Goal: Find specific page/section: Find specific page/section

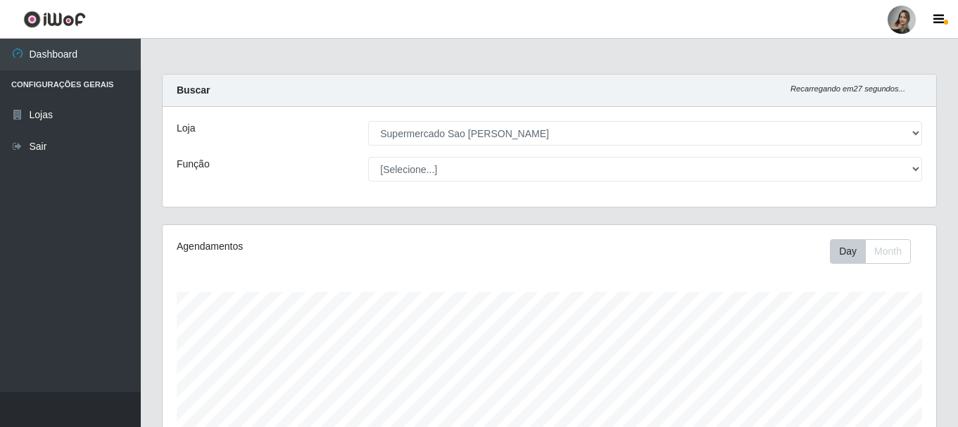
select select "383"
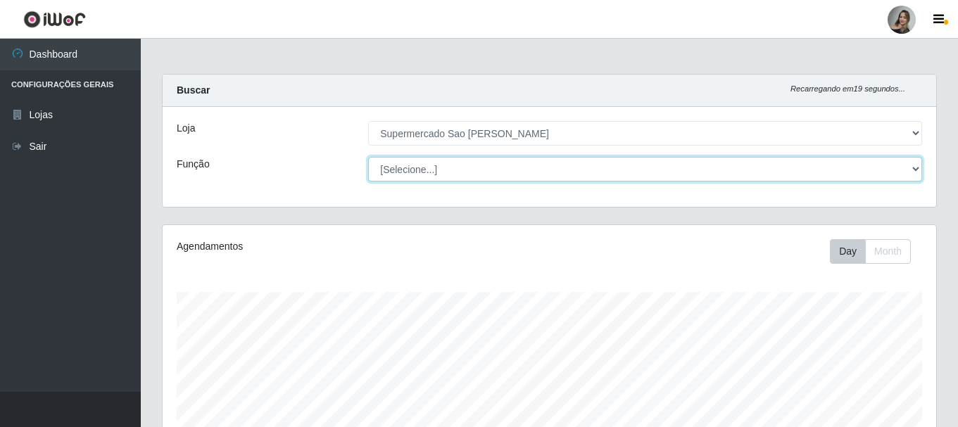
click at [913, 167] on select "[Selecione...] ASG ASG + ASG ++ Balconista de Açougue Balconista de Açougue + B…" at bounding box center [645, 169] width 554 height 25
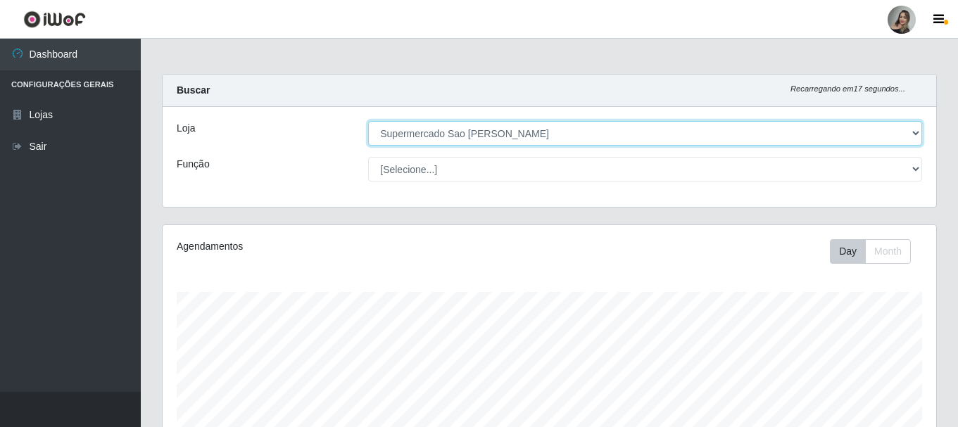
click at [910, 134] on select "[Selecione...] Supermercado Sao Francisco - Amarante" at bounding box center [645, 133] width 554 height 25
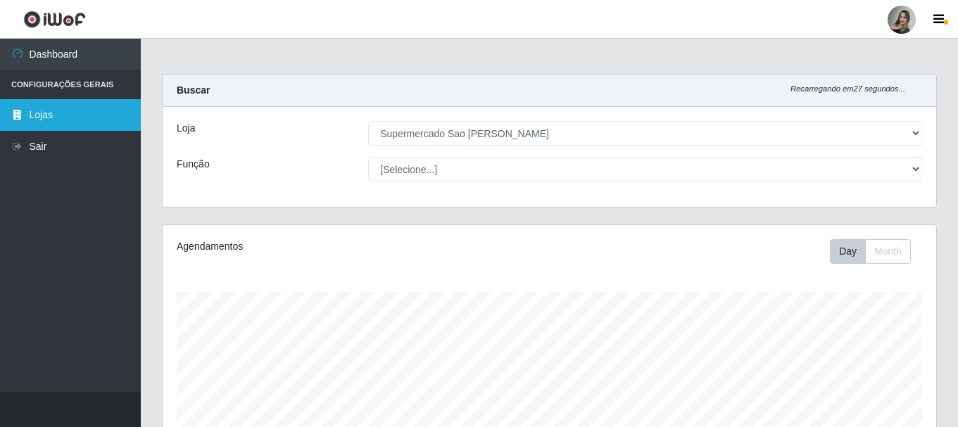
click at [80, 113] on link "Lojas" at bounding box center [70, 115] width 141 height 32
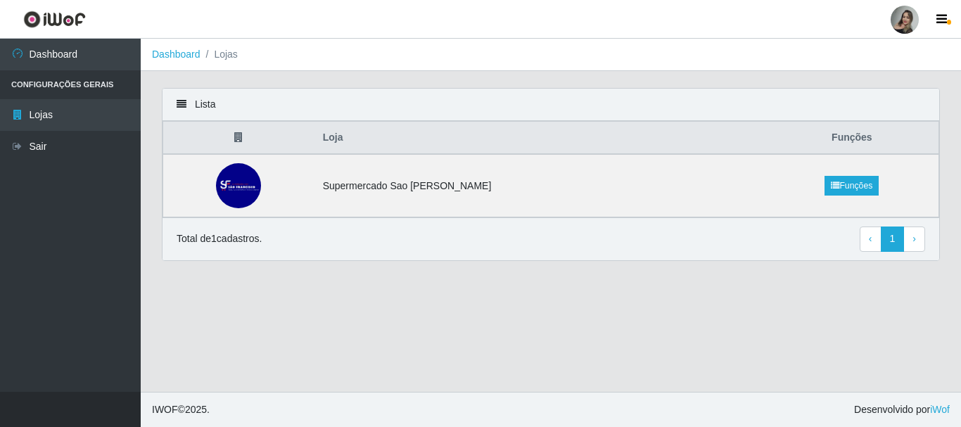
click at [74, 81] on li "Configurações Gerais" at bounding box center [70, 84] width 141 height 29
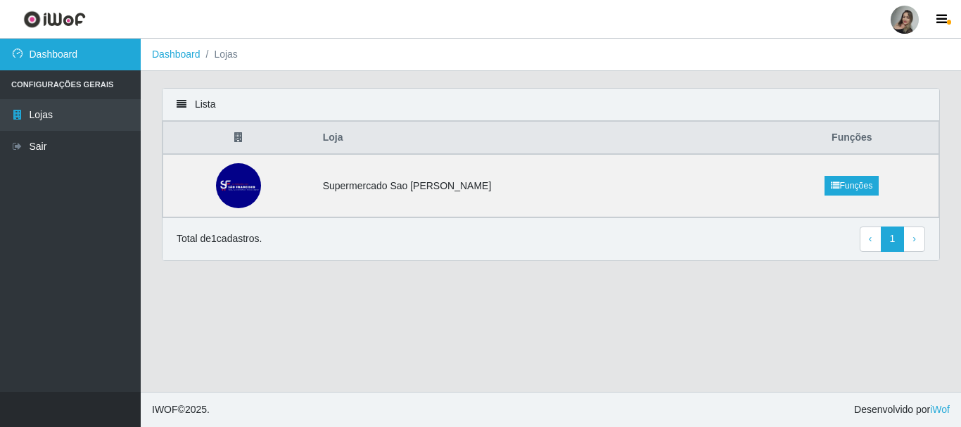
click at [97, 66] on link "Dashboard" at bounding box center [70, 55] width 141 height 32
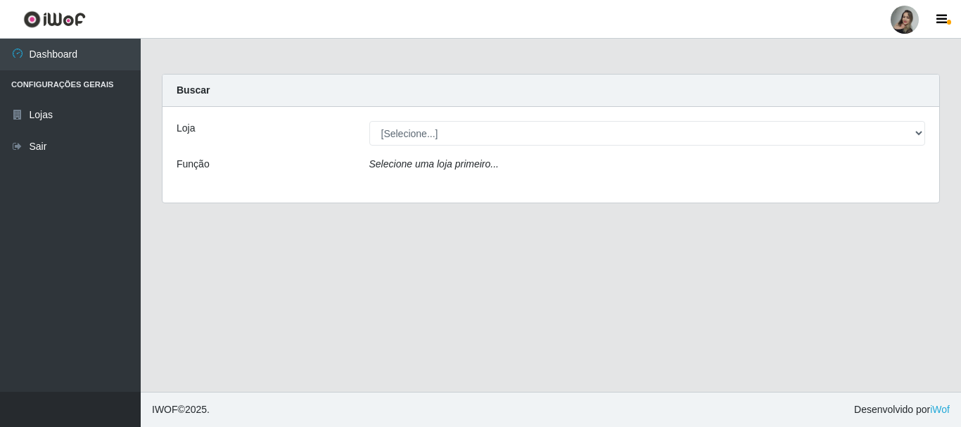
click at [100, 91] on li "Configurações Gerais" at bounding box center [70, 84] width 141 height 29
click at [88, 87] on li "Configurações Gerais" at bounding box center [70, 84] width 141 height 29
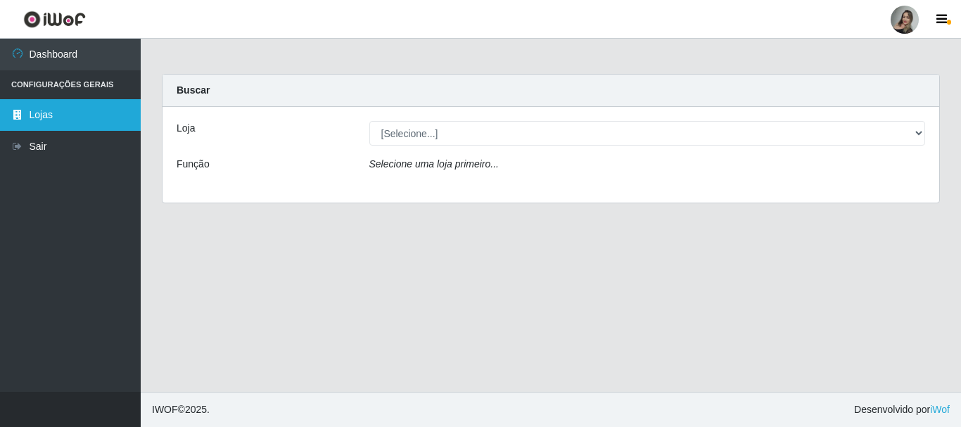
click at [81, 112] on link "Lojas" at bounding box center [70, 115] width 141 height 32
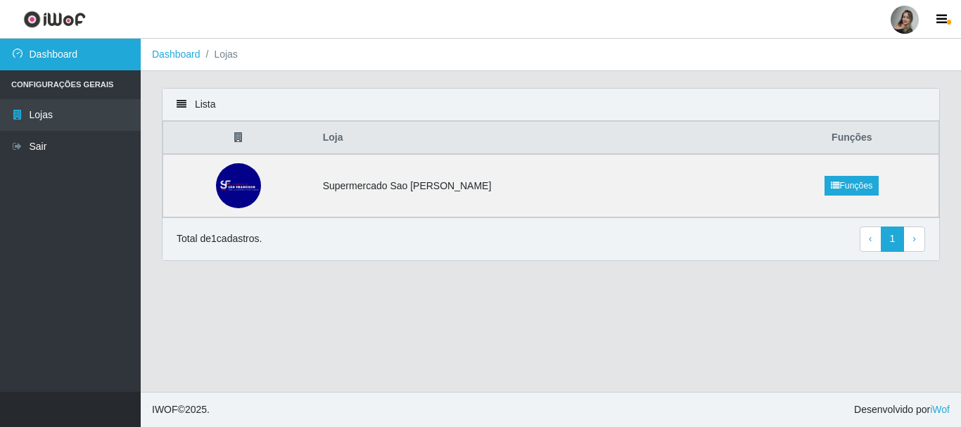
click at [87, 58] on link "Dashboard" at bounding box center [70, 55] width 141 height 32
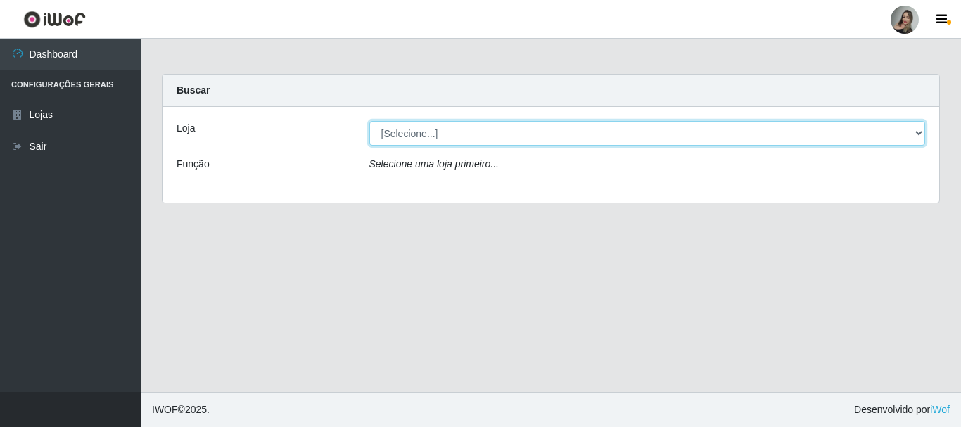
click at [920, 130] on select "[Selecione...] Supermercado Sao Francisco - Amarante" at bounding box center [647, 133] width 557 height 25
select select "383"
click at [369, 121] on select "[Selecione...] Supermercado Sao Francisco - Amarante" at bounding box center [647, 133] width 557 height 25
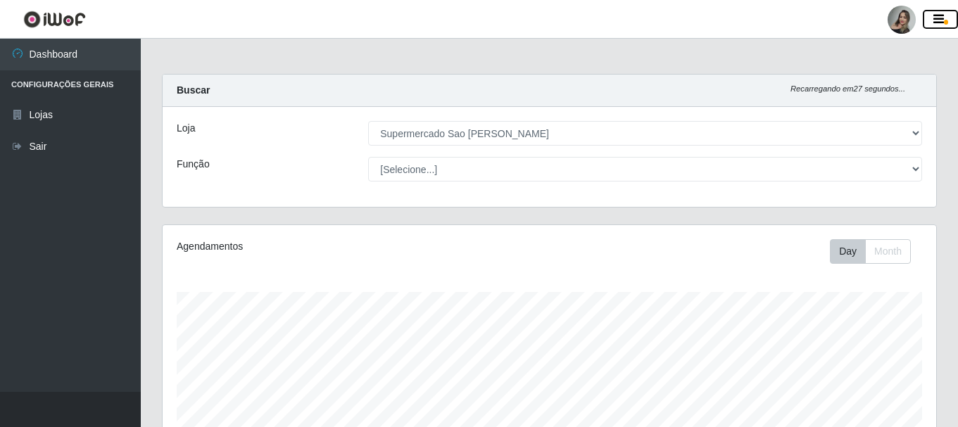
click at [939, 20] on icon "button" at bounding box center [938, 19] width 11 height 13
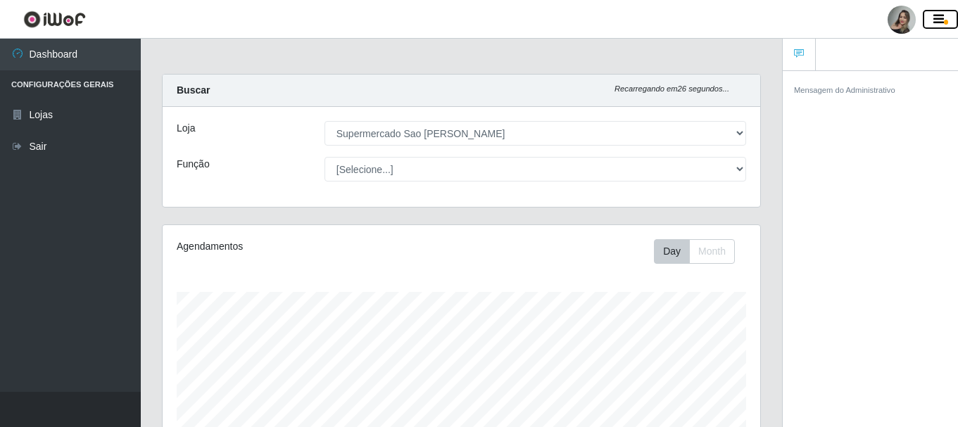
scroll to position [703250, 702945]
click at [929, 20] on button "button" at bounding box center [939, 20] width 35 height 20
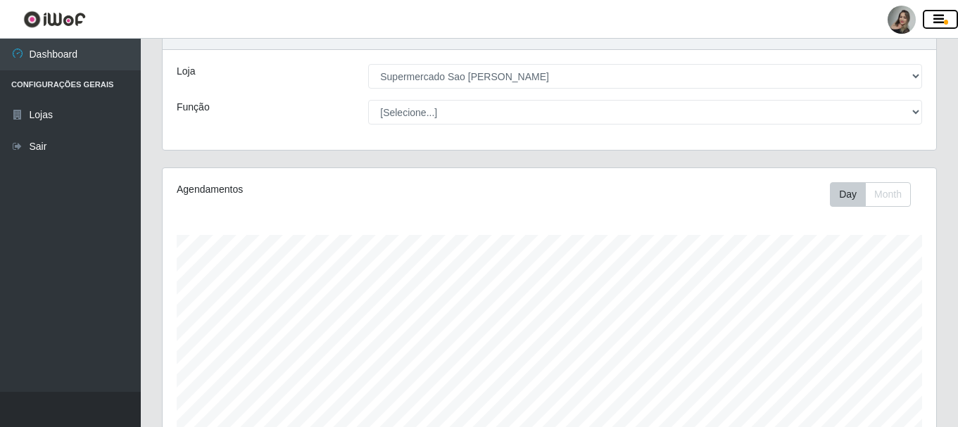
scroll to position [0, 0]
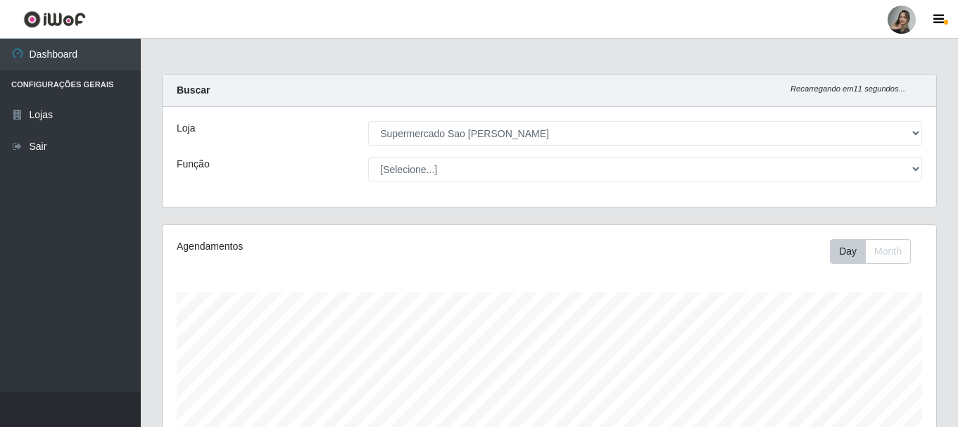
click at [87, 85] on li "Configurações Gerais" at bounding box center [70, 84] width 141 height 29
